Goal: Information Seeking & Learning: Learn about a topic

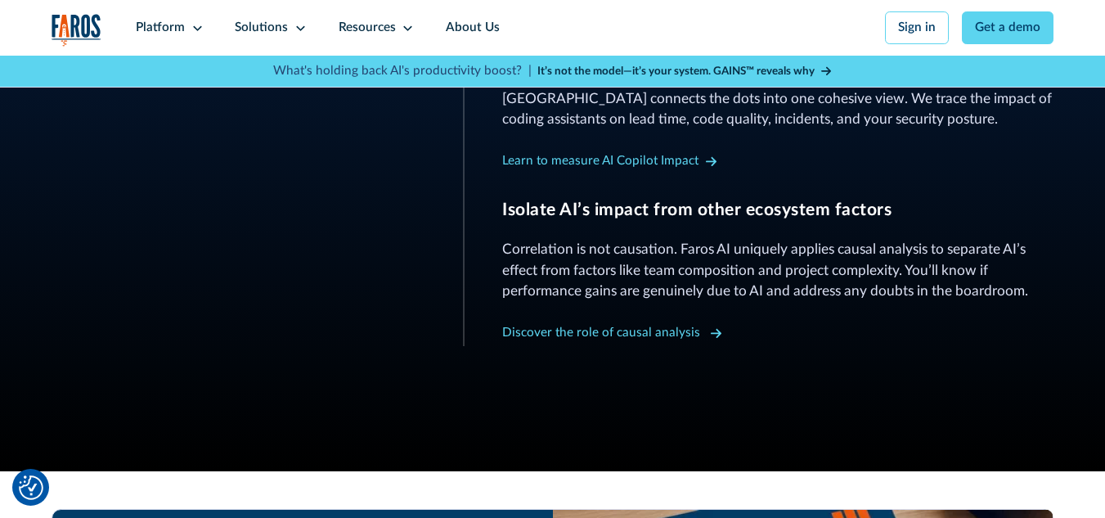
click at [602, 324] on div "Discover the role of causal analysis" at bounding box center [601, 333] width 198 height 19
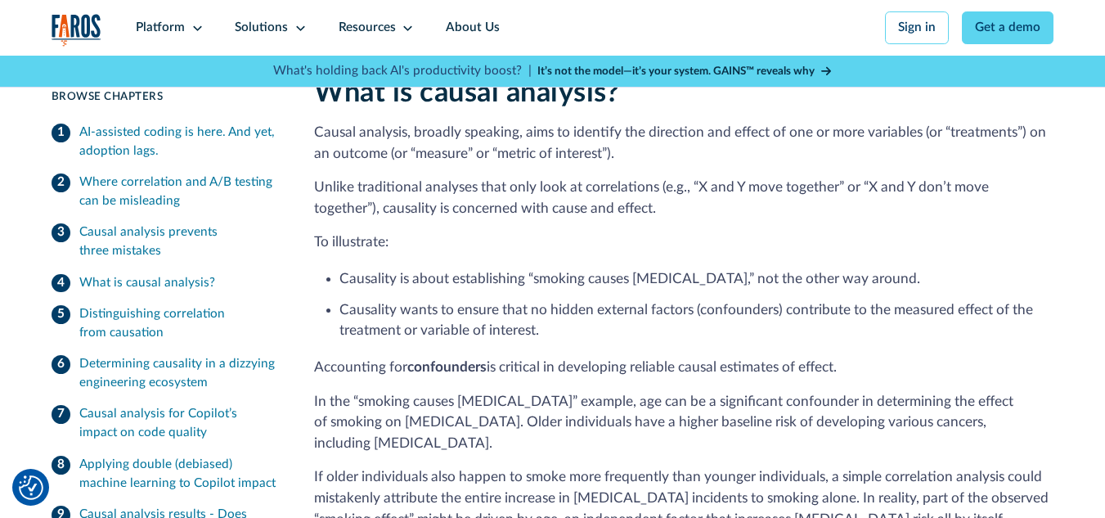
scroll to position [2617, 0]
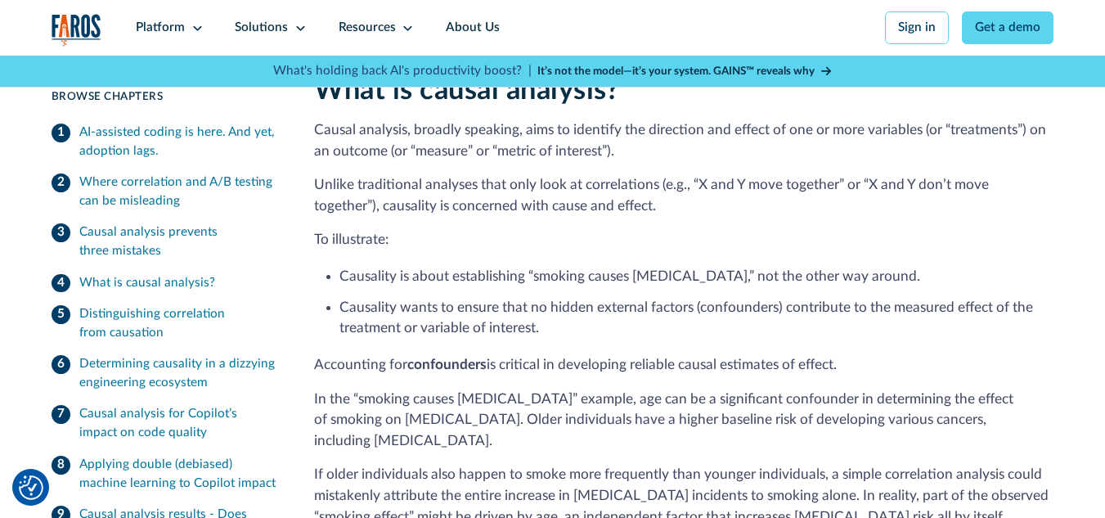
click at [530, 216] on p "Unlike traditional analyses that only look at correlations (e.g., “X and Y move…" at bounding box center [683, 195] width 739 height 43
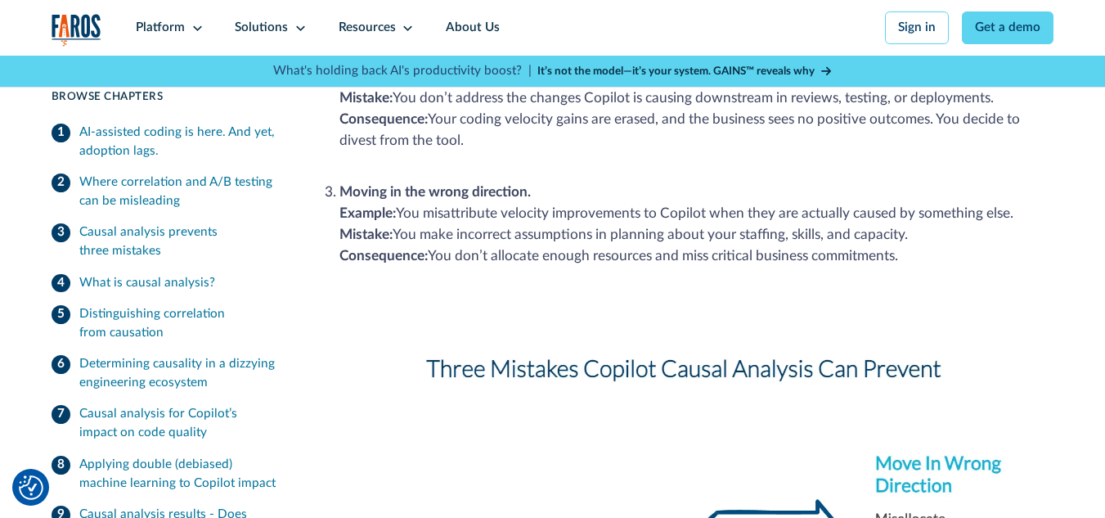
scroll to position [1799, 0]
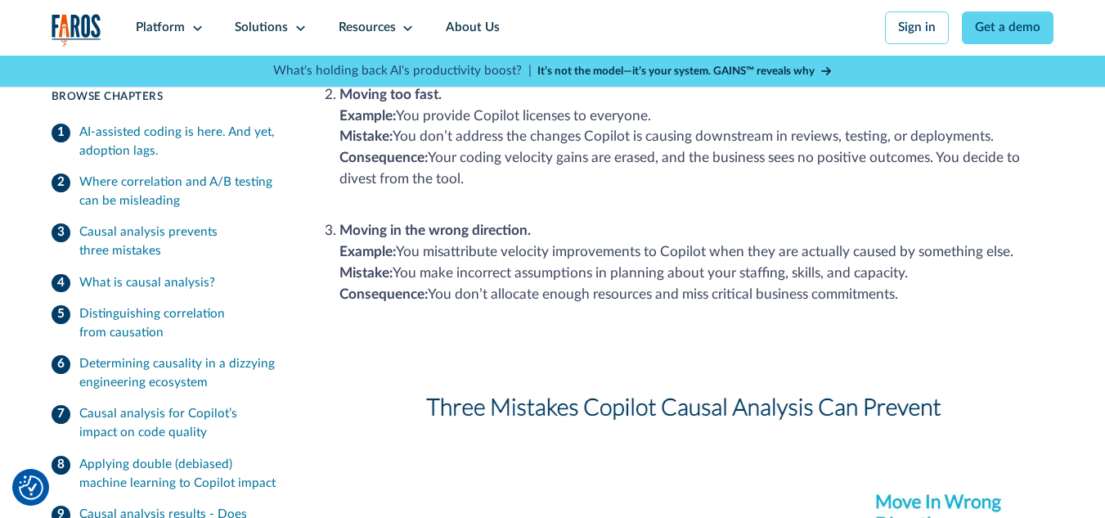
click at [821, 70] on icon at bounding box center [826, 70] width 10 height 11
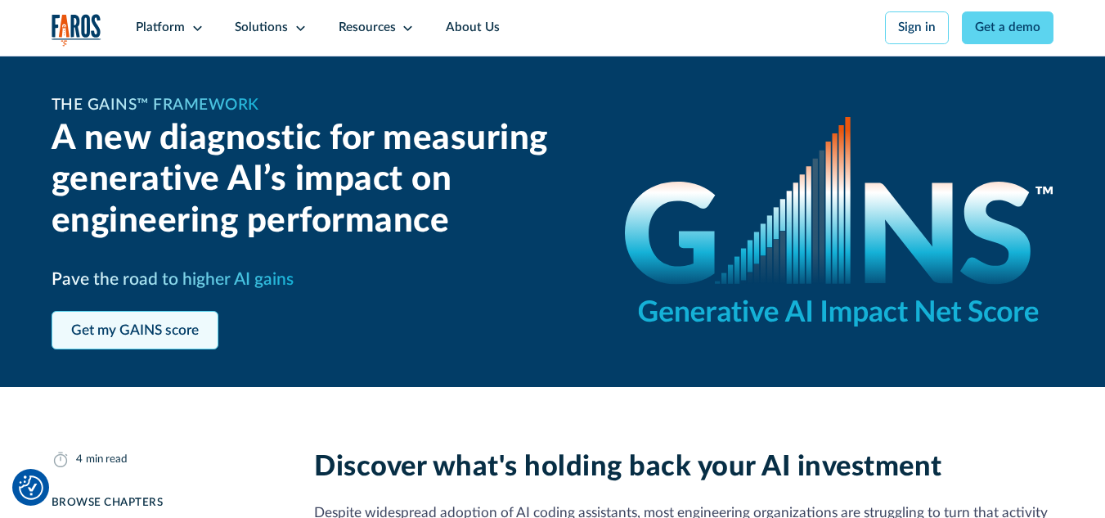
click at [86, 324] on link "Get my GAINS score" at bounding box center [135, 330] width 167 height 38
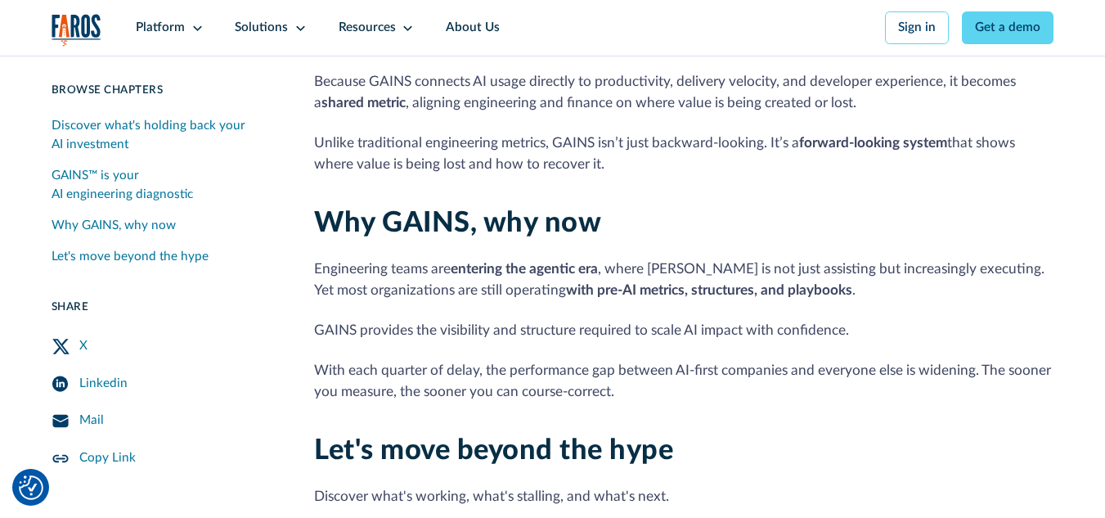
scroll to position [1622, 0]
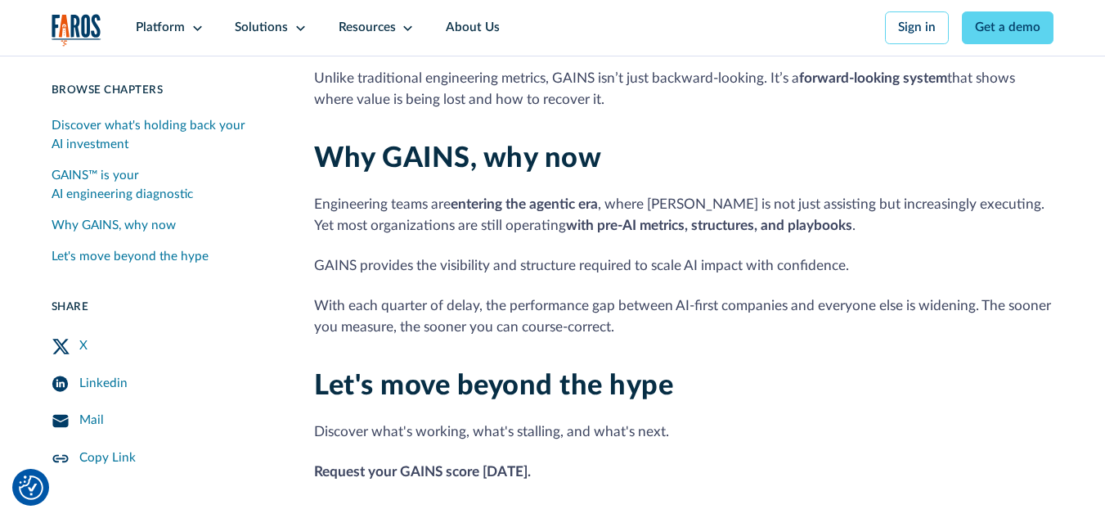
drag, startPoint x: 29, startPoint y: 489, endPoint x: 25, endPoint y: 496, distance: 8.4
click at [29, 489] on img "Cookie Settings" at bounding box center [31, 487] width 25 height 25
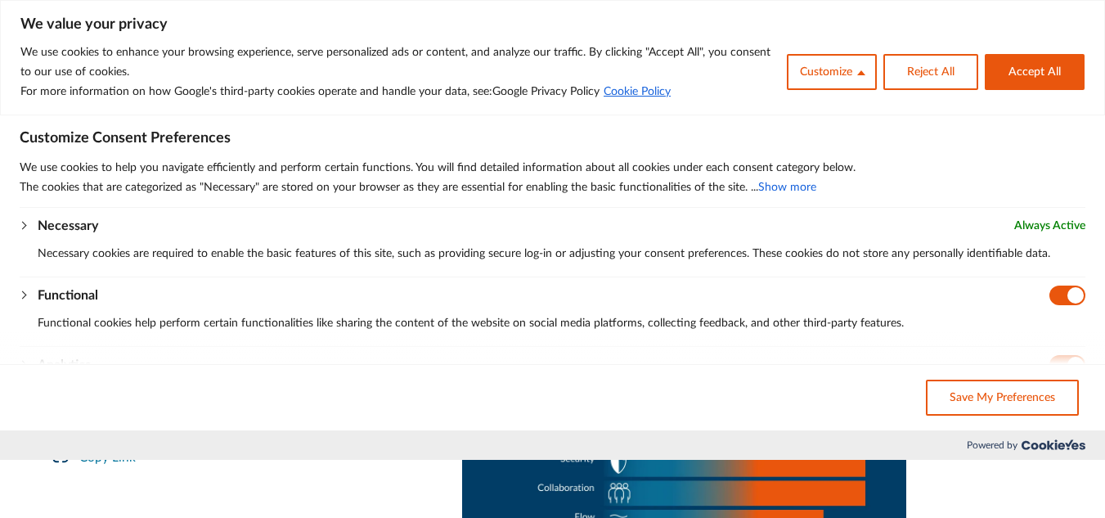
scroll to position [804, 0]
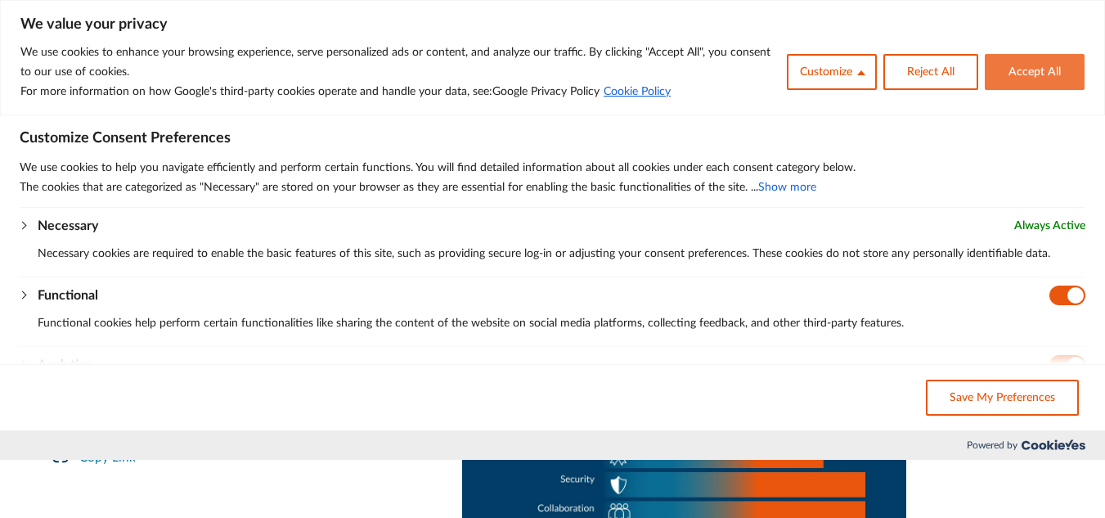
click at [1046, 74] on button "Accept All" at bounding box center [1035, 72] width 100 height 36
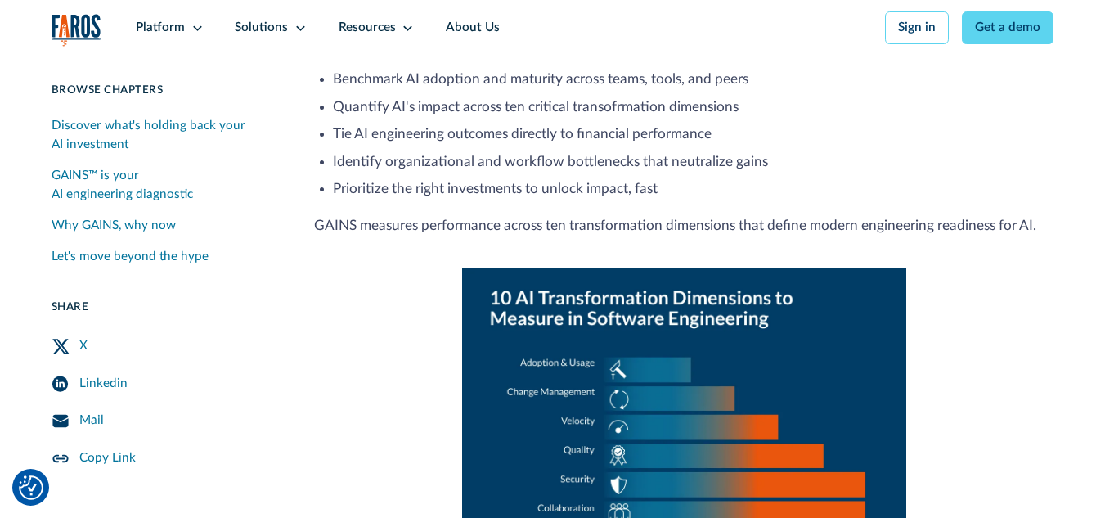
click at [213, 412] on link "Mail" at bounding box center [165, 421] width 226 height 38
